Goal: Find specific page/section: Find specific page/section

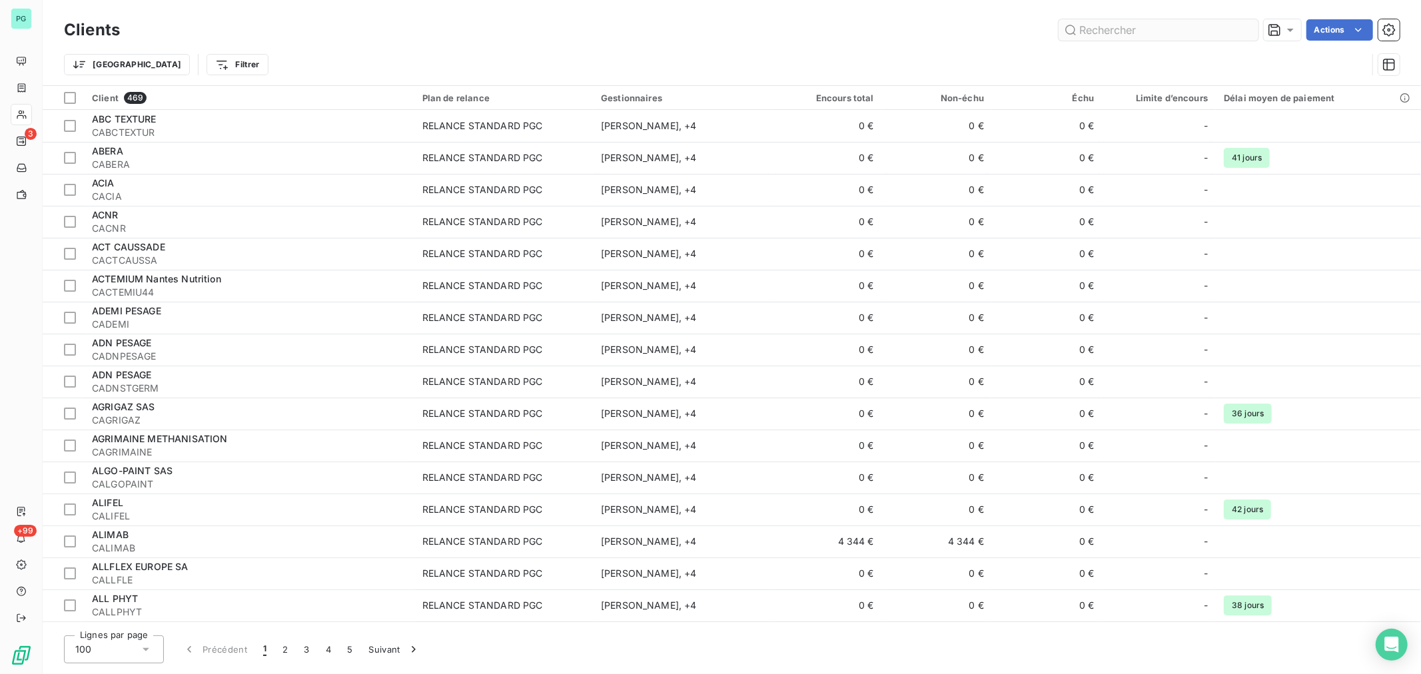
click at [1157, 31] on input "text" at bounding box center [1159, 29] width 200 height 21
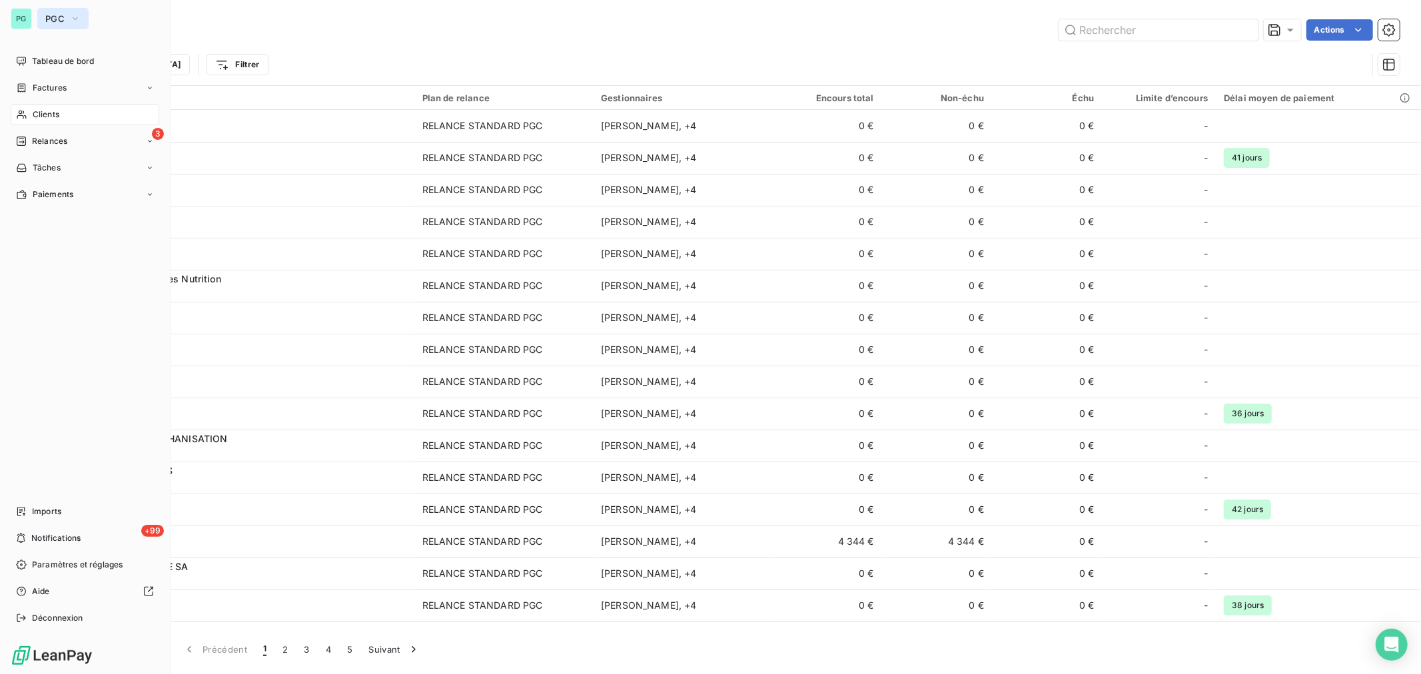
click at [76, 21] on icon "button" at bounding box center [75, 18] width 11 height 13
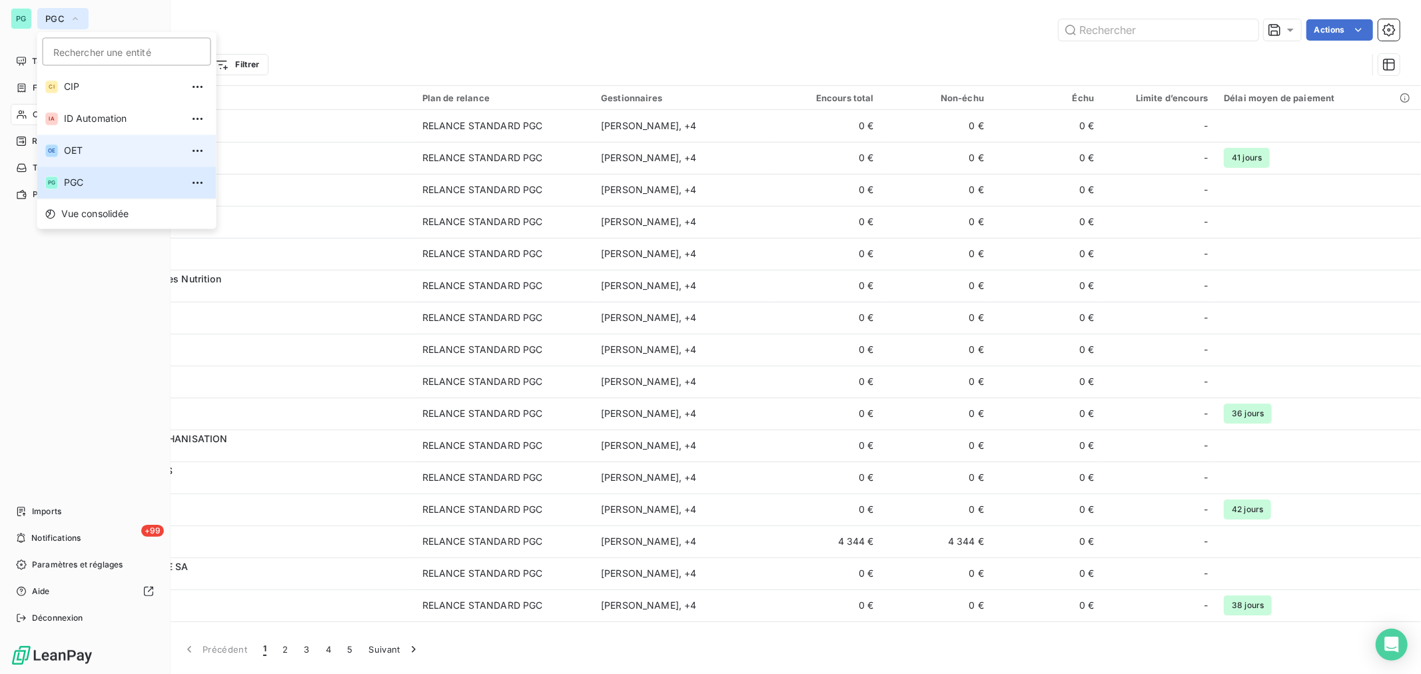
click at [95, 145] on span "OET" at bounding box center [123, 150] width 118 height 13
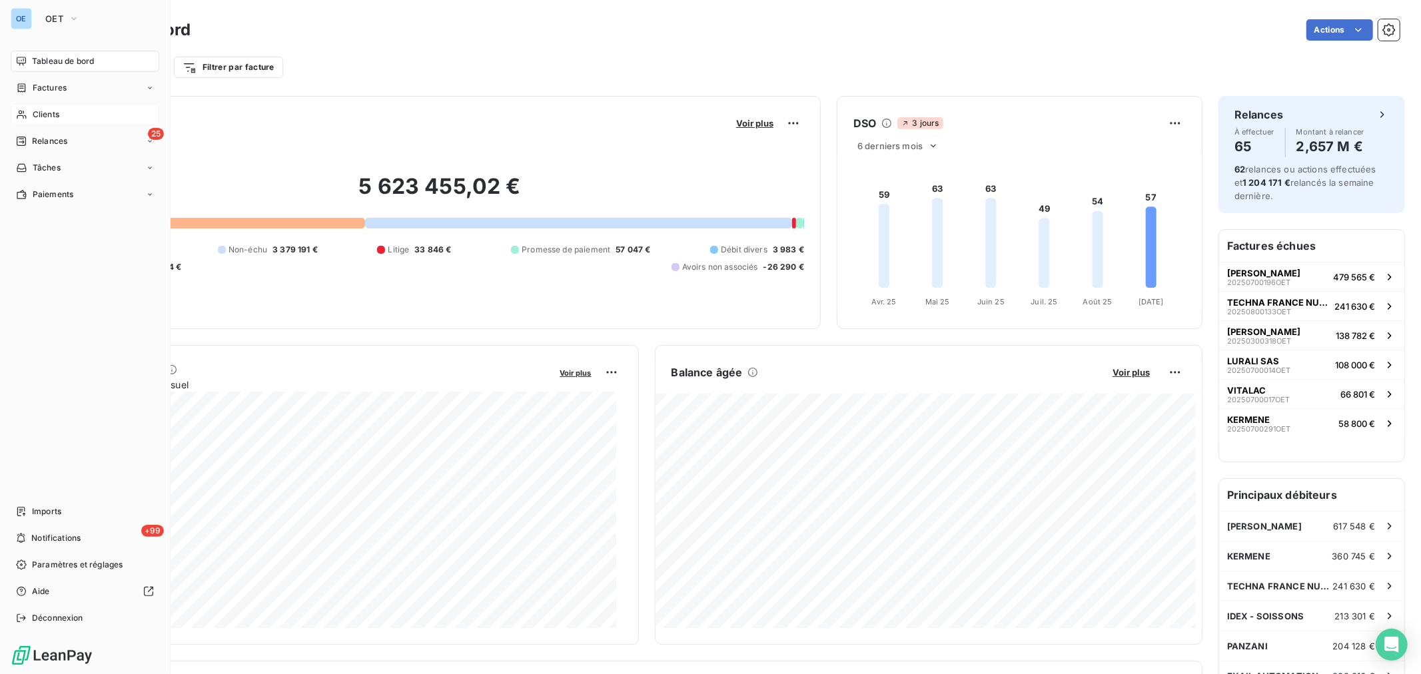
click at [71, 105] on div "Clients" at bounding box center [85, 114] width 149 height 21
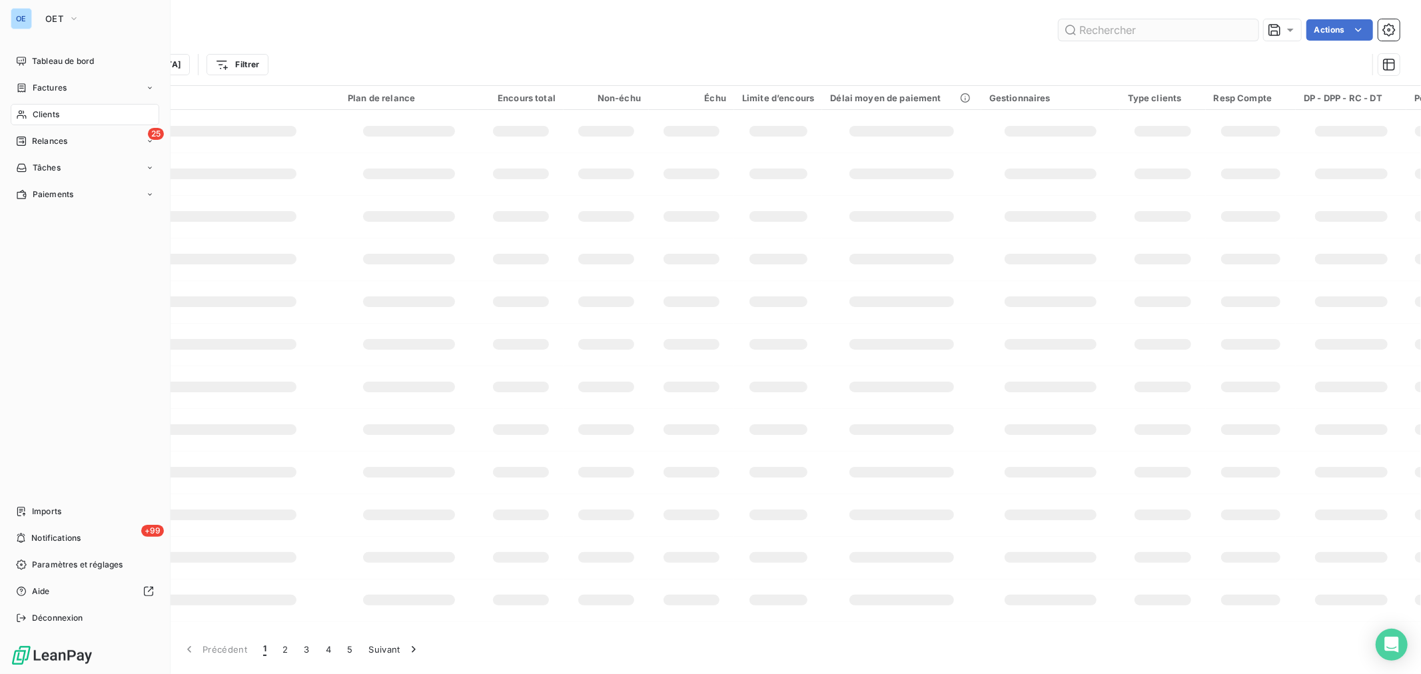
click at [1126, 30] on input "text" at bounding box center [1159, 29] width 200 height 21
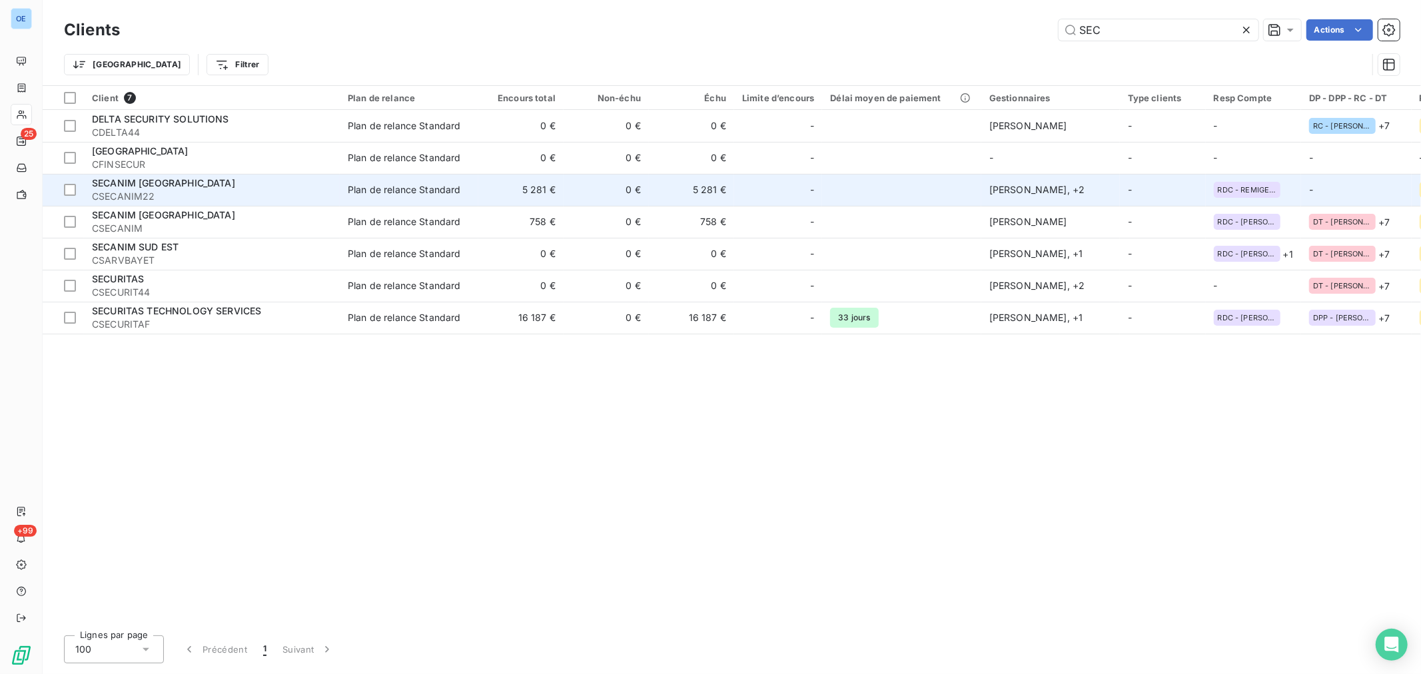
type input "SEC"
click at [714, 200] on td "5 281 €" at bounding box center [691, 190] width 85 height 32
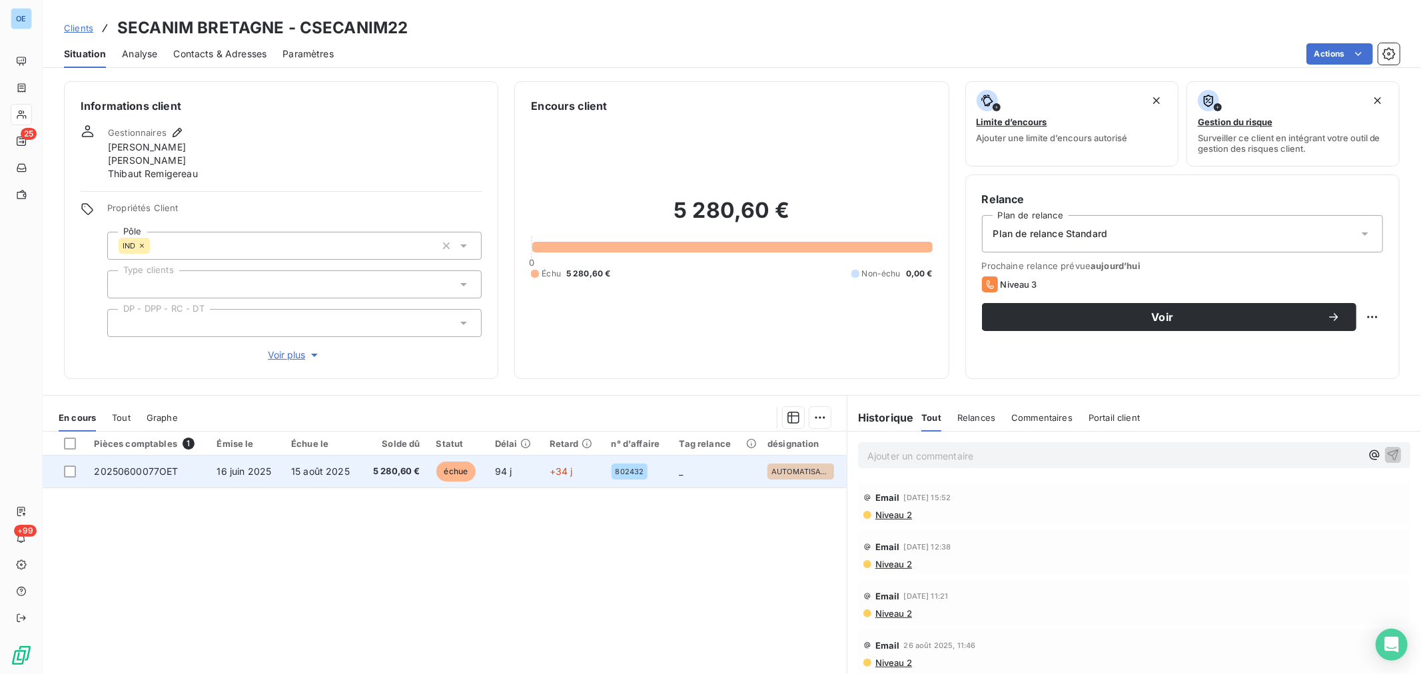
click at [517, 480] on td "94 j" at bounding box center [514, 472] width 55 height 32
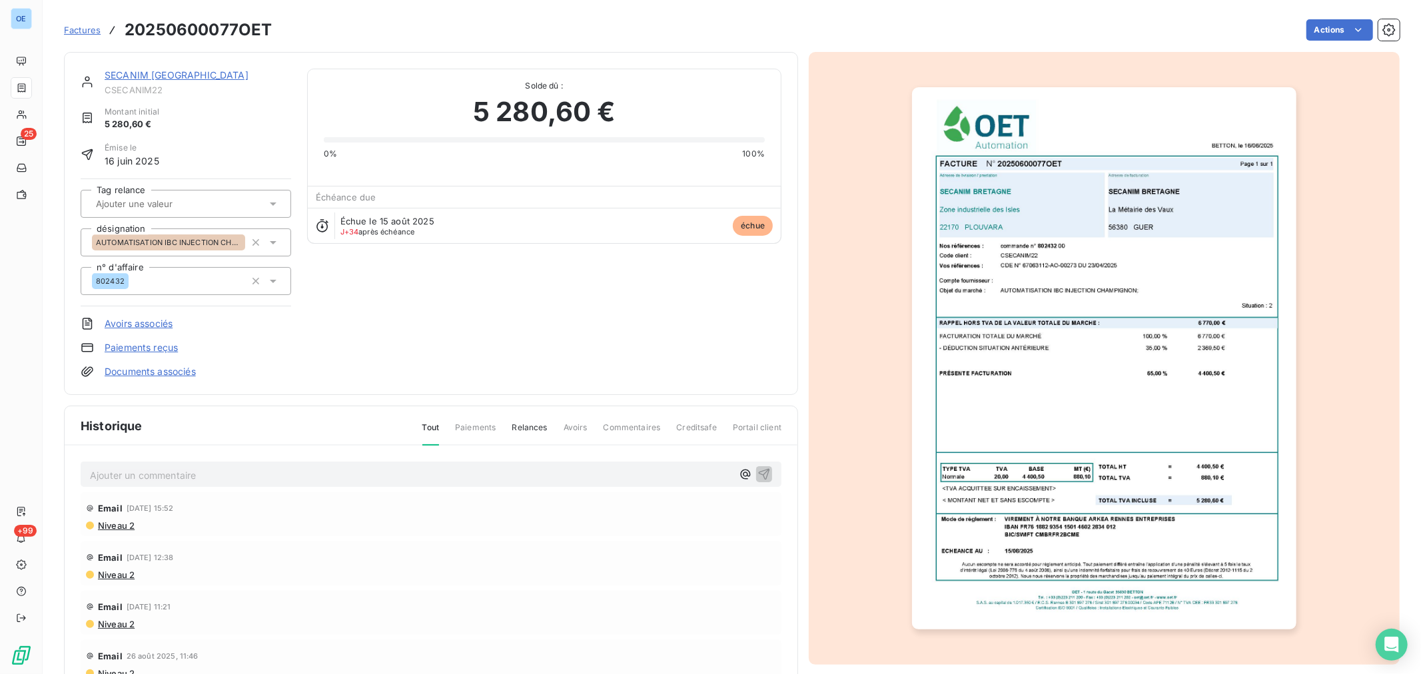
click at [451, 468] on p "Ajouter un commentaire ﻿" at bounding box center [411, 475] width 642 height 17
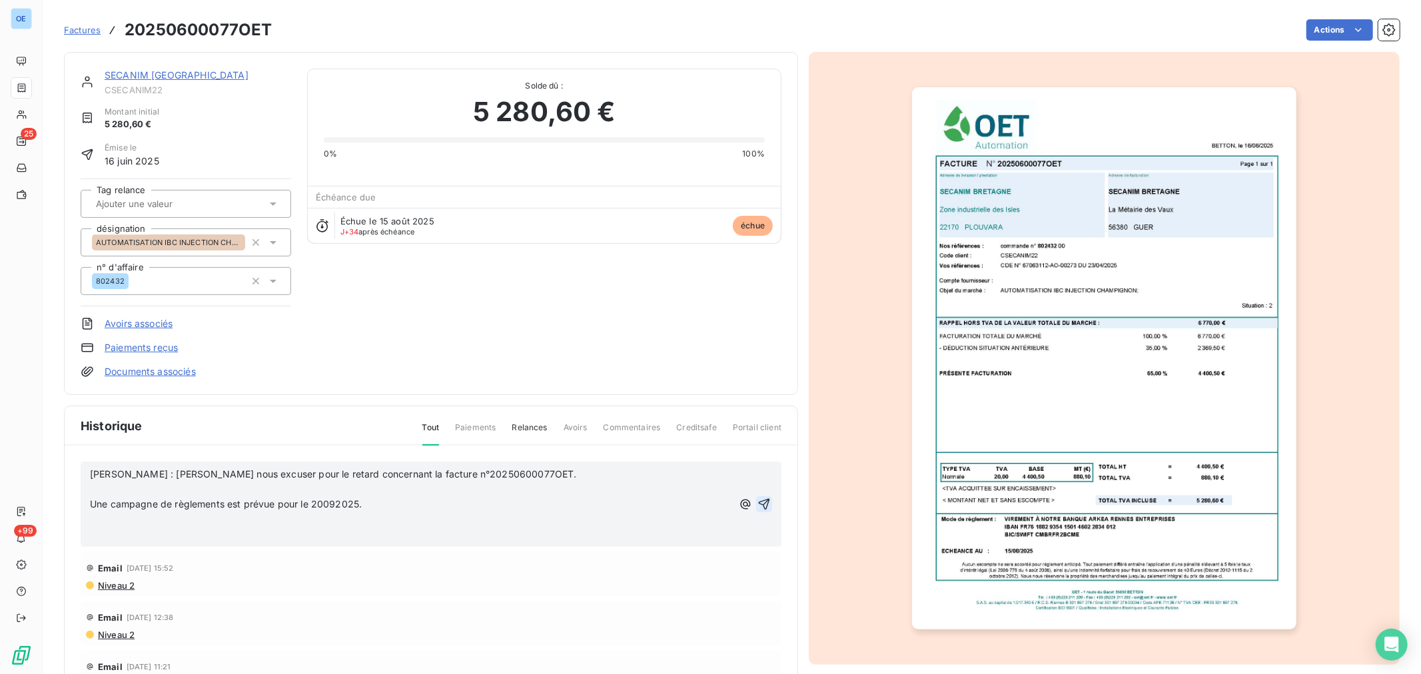
click at [758, 505] on icon "button" at bounding box center [764, 504] width 13 height 13
